Goal: Transaction & Acquisition: Obtain resource

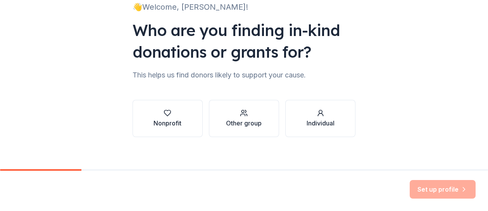
scroll to position [66, 0]
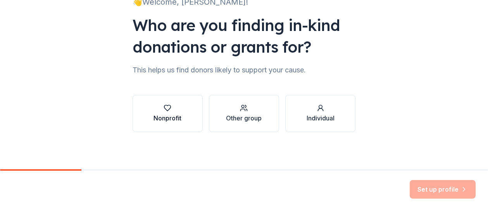
click at [168, 116] on div "Nonprofit" at bounding box center [167, 118] width 28 height 9
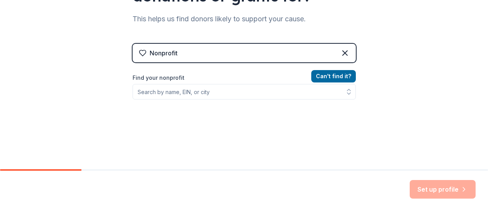
scroll to position [117, 0]
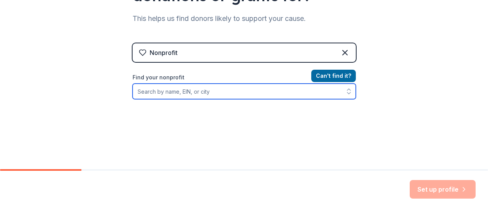
click at [191, 95] on input "Find your nonprofit" at bounding box center [243, 91] width 223 height 15
type input "[PERSON_NAME] pta"
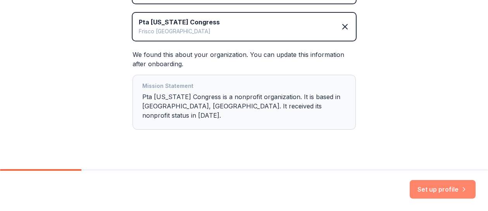
scroll to position [180, 0]
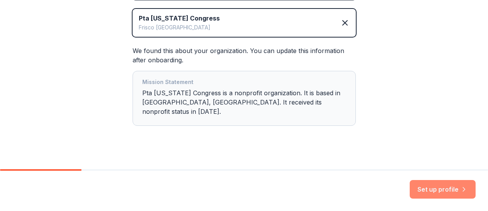
click at [441, 188] on button "Set up profile" at bounding box center [442, 189] width 66 height 19
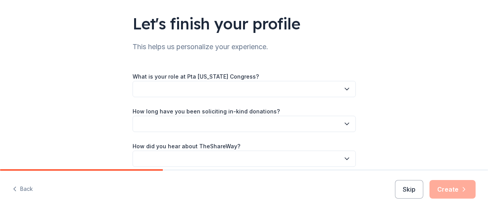
scroll to position [52, 0]
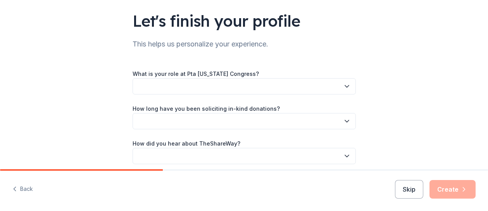
click at [165, 82] on button "button" at bounding box center [243, 86] width 223 height 16
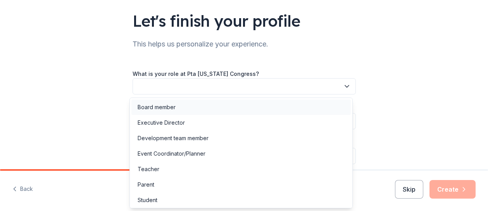
click at [159, 103] on div "Board member" at bounding box center [157, 107] width 38 height 9
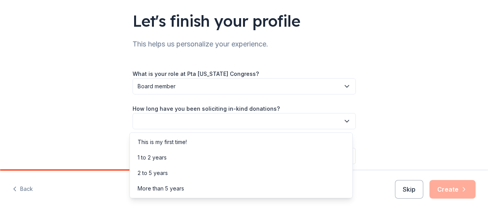
click at [169, 118] on button "button" at bounding box center [243, 121] width 223 height 16
click at [153, 158] on div "1 to 2 years" at bounding box center [152, 157] width 29 height 9
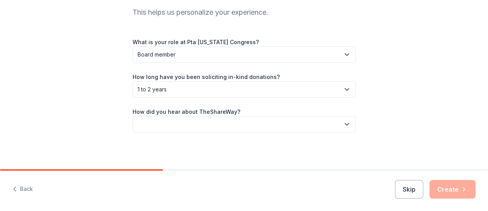
scroll to position [84, 0]
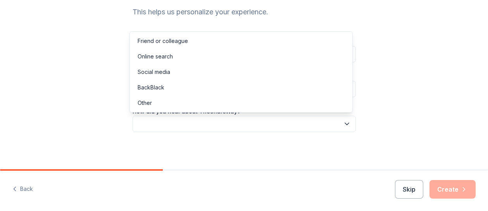
click at [144, 117] on button "button" at bounding box center [243, 124] width 223 height 16
click at [160, 60] on div "Online search" at bounding box center [155, 56] width 35 height 9
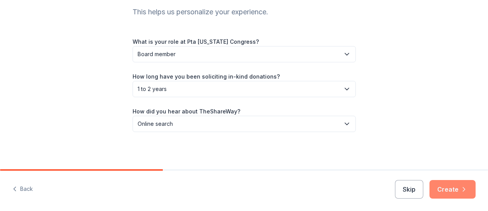
click at [446, 188] on button "Create" at bounding box center [452, 189] width 46 height 19
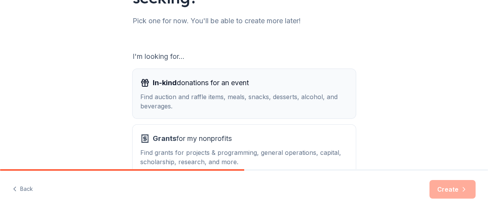
scroll to position [129, 0]
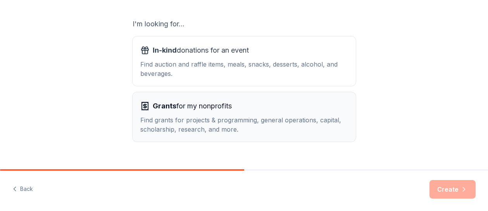
click at [188, 100] on span "Grants for my nonprofits" at bounding box center [192, 106] width 79 height 12
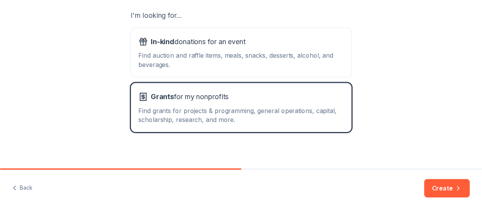
scroll to position [143, 0]
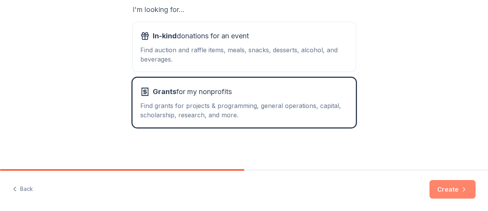
click at [451, 193] on button "Create" at bounding box center [452, 189] width 46 height 19
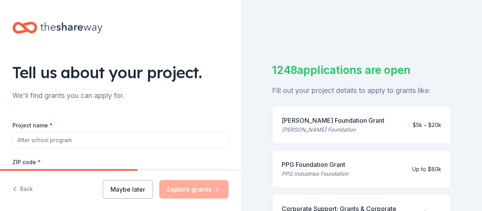
scroll to position [26, 0]
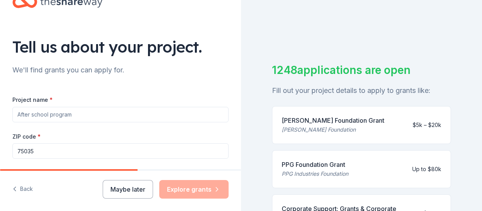
click at [69, 115] on input "Project name *" at bounding box center [120, 114] width 216 height 15
click at [74, 113] on input "Project name *" at bounding box center [120, 114] width 216 height 15
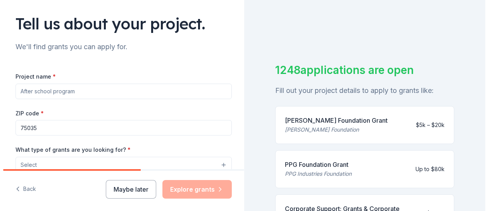
scroll to position [103, 0]
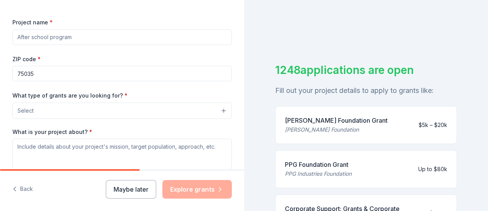
click at [113, 105] on button "Select" at bounding box center [121, 111] width 219 height 16
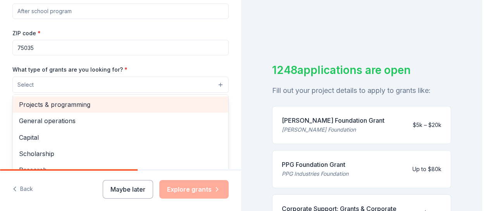
scroll to position [26, 0]
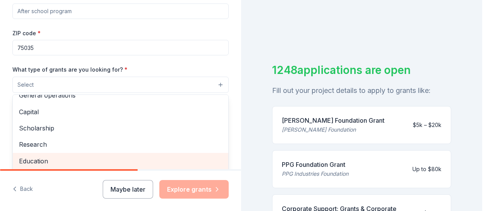
click at [41, 157] on span "Education" at bounding box center [120, 161] width 203 height 10
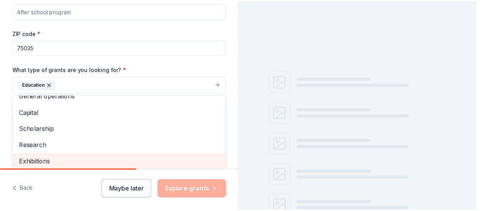
scroll to position [129, 0]
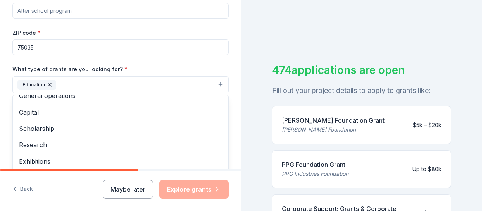
click at [215, 49] on div "Project name * ZIP code * 75035 What type of grants are you looking for? * Educ…" at bounding box center [120, 97] width 216 height 213
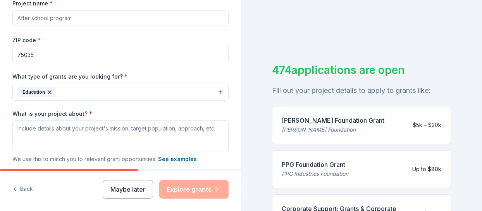
scroll to position [73, 0]
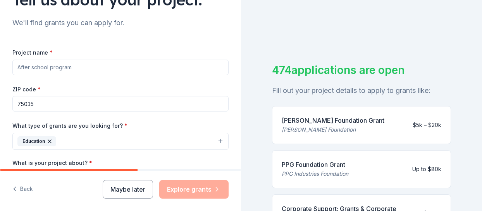
click at [65, 65] on input "Project name *" at bounding box center [120, 67] width 216 height 15
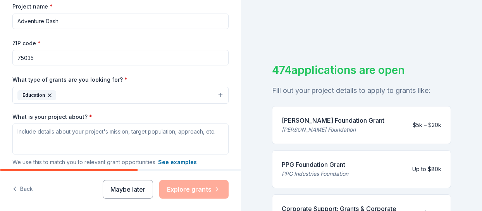
scroll to position [124, 0]
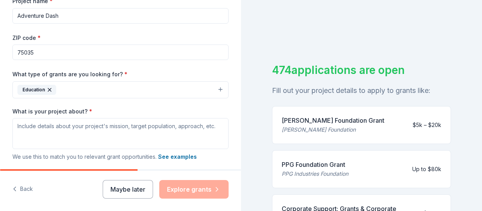
type input "Adventure Dash"
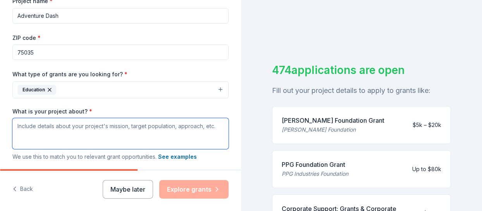
click at [56, 129] on textarea "What is your project about? *" at bounding box center [120, 133] width 216 height 31
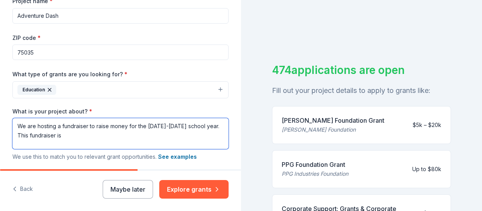
drag, startPoint x: 73, startPoint y: 136, endPoint x: 10, endPoint y: 133, distance: 63.2
click at [10, 133] on div "Tell us about your project. We'll find grants you can apply for. Project name *…" at bounding box center [120, 61] width 241 height 371
paste textarea "Adventure Dash promotes healthy lifestyles and wellness while also raising mone…"
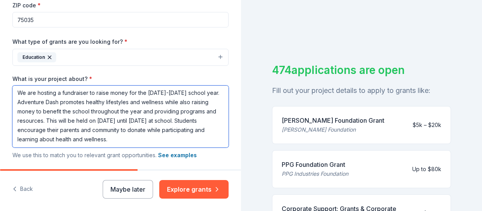
scroll to position [0, 0]
drag, startPoint x: 209, startPoint y: 93, endPoint x: -4, endPoint y: 88, distance: 213.1
click at [0, 88] on html "Tell us about your project. We'll find grants you can apply for. Project name *…" at bounding box center [241, 105] width 482 height 211
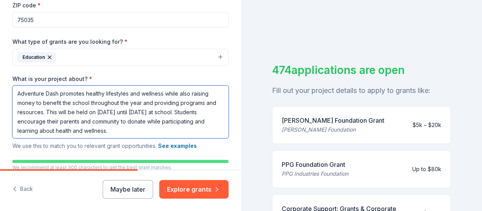
click at [162, 131] on textarea "Adventure Dash promotes healthy lifestyles and wellness while also raising mone…" at bounding box center [120, 112] width 216 height 53
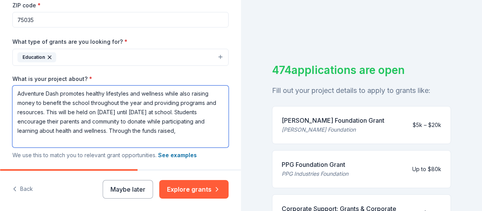
paste textarea "We provide resources to students as well as teachers, provide educational progr…"
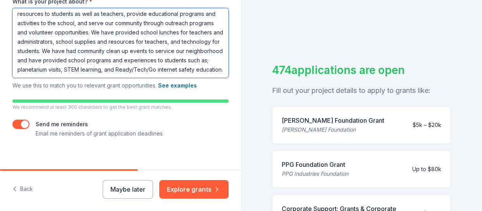
scroll to position [241, 0]
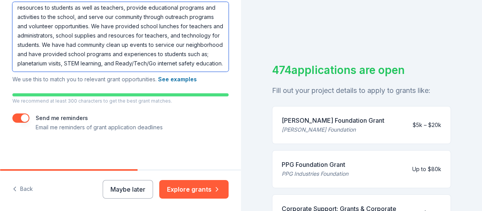
type textarea "Adventure Dash promotes healthy lifestyles and wellness while also raising mone…"
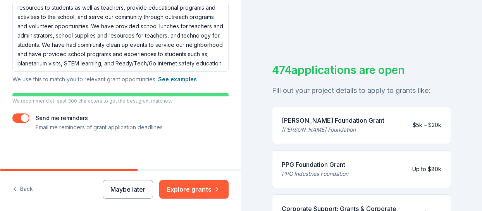
click at [19, 120] on button "button" at bounding box center [20, 118] width 17 height 9
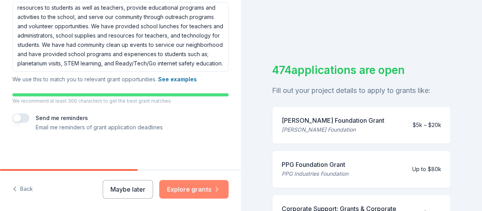
click at [190, 188] on button "Explore grants" at bounding box center [193, 189] width 69 height 19
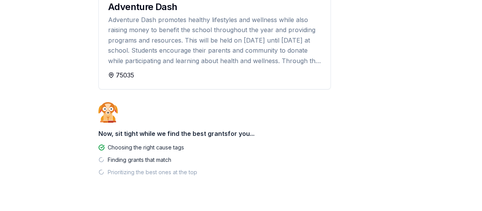
scroll to position [120, 0]
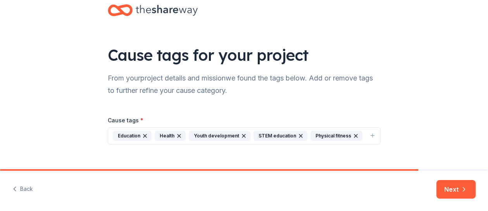
scroll to position [29, 0]
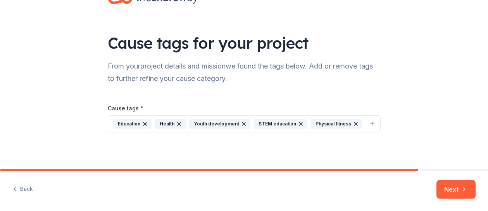
click at [454, 188] on button "Next" at bounding box center [455, 189] width 39 height 19
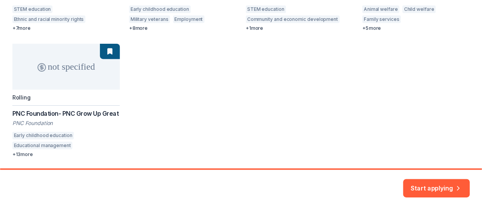
scroll to position [232, 0]
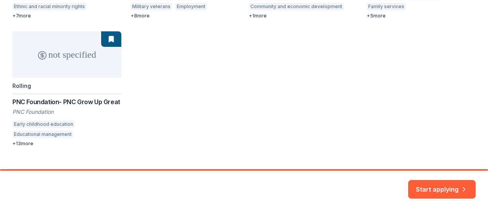
click at [25, 144] on div "not specified Rolling Micron Foundation Community Grant Micron Technology STEM …" at bounding box center [243, 25] width 463 height 243
click at [88, 62] on div "not specified Rolling Micron Foundation Community Grant Micron Technology STEM …" at bounding box center [243, 25] width 463 height 243
drag, startPoint x: 79, startPoint y: 45, endPoint x: 108, endPoint y: 53, distance: 30.1
click at [84, 45] on div "not specified Rolling Micron Foundation Community Grant Micron Technology STEM …" at bounding box center [243, 25] width 463 height 243
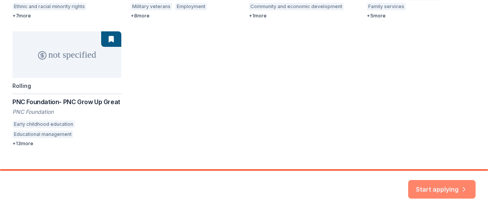
click at [425, 186] on button "Start applying" at bounding box center [441, 184] width 67 height 19
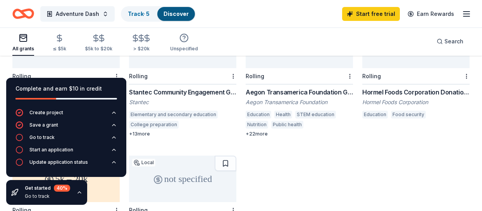
scroll to position [258, 0]
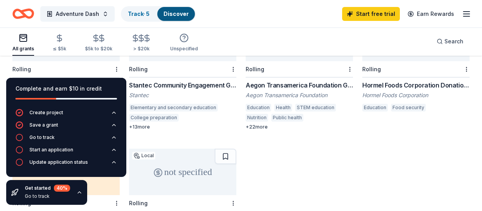
click at [64, 76] on div "Complete and earn $10 in credit Create project Save a grant Go to track Start a…" at bounding box center [66, 141] width 132 height 139
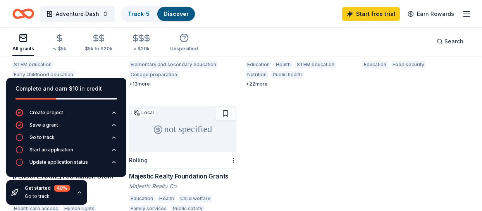
scroll to position [310, 0]
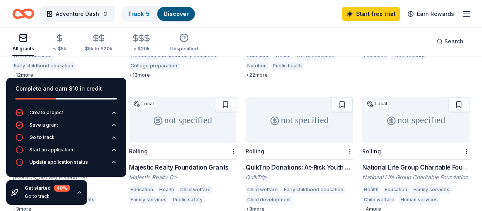
click at [77, 192] on icon "button" at bounding box center [79, 192] width 6 height 6
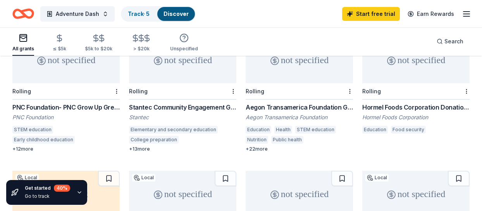
scroll to position [206, 0]
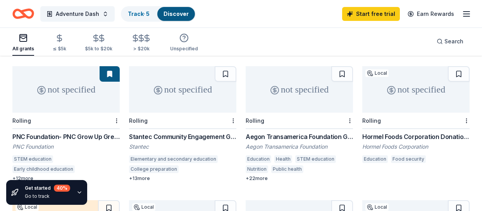
click at [55, 89] on div "not specified" at bounding box center [65, 89] width 107 height 46
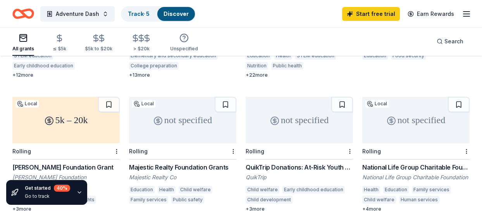
scroll to position [336, 0]
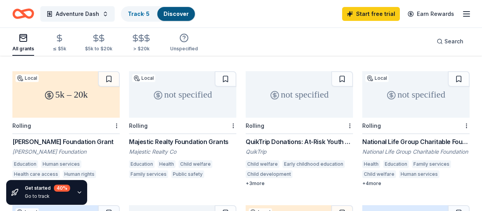
click at [279, 137] on div "QuikTrip Donations: At-Risk Youth and Early Childhood Education" at bounding box center [299, 141] width 107 height 9
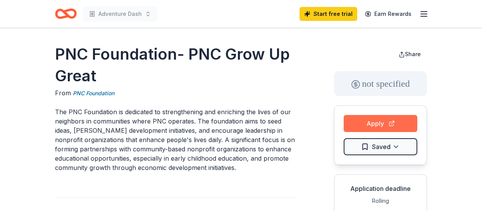
click at [382, 119] on button "Apply" at bounding box center [381, 123] width 74 height 17
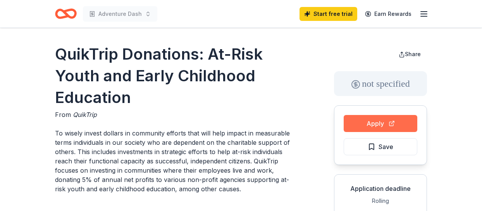
click at [373, 123] on button "Apply" at bounding box center [381, 123] width 74 height 17
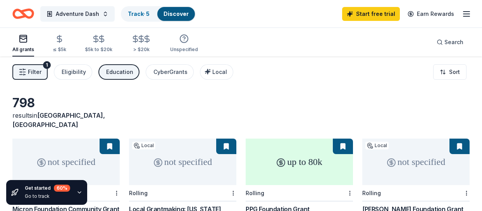
click at [66, 46] on div "All grants ≤ $5k $5k to $20k > $20k Unspecified" at bounding box center [105, 44] width 186 height 26
click at [55, 49] on div "≤ $5k" at bounding box center [60, 49] width 14 height 6
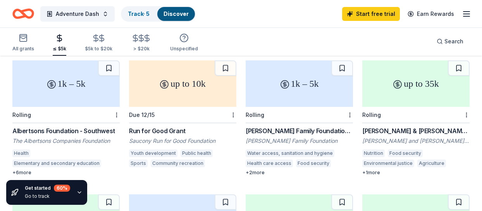
scroll to position [490, 0]
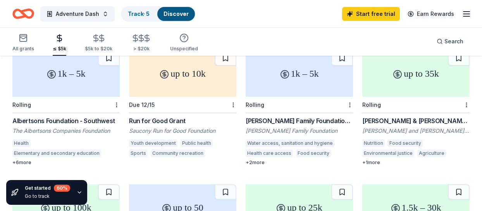
click at [82, 116] on div "Albertsons Foundation - Southwest" at bounding box center [65, 120] width 107 height 9
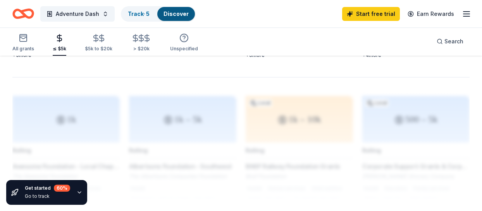
scroll to position [800, 0]
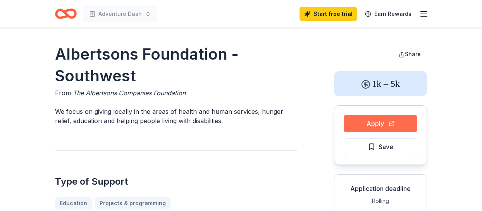
click at [400, 123] on button "Apply" at bounding box center [381, 123] width 74 height 17
